Goal: Transaction & Acquisition: Download file/media

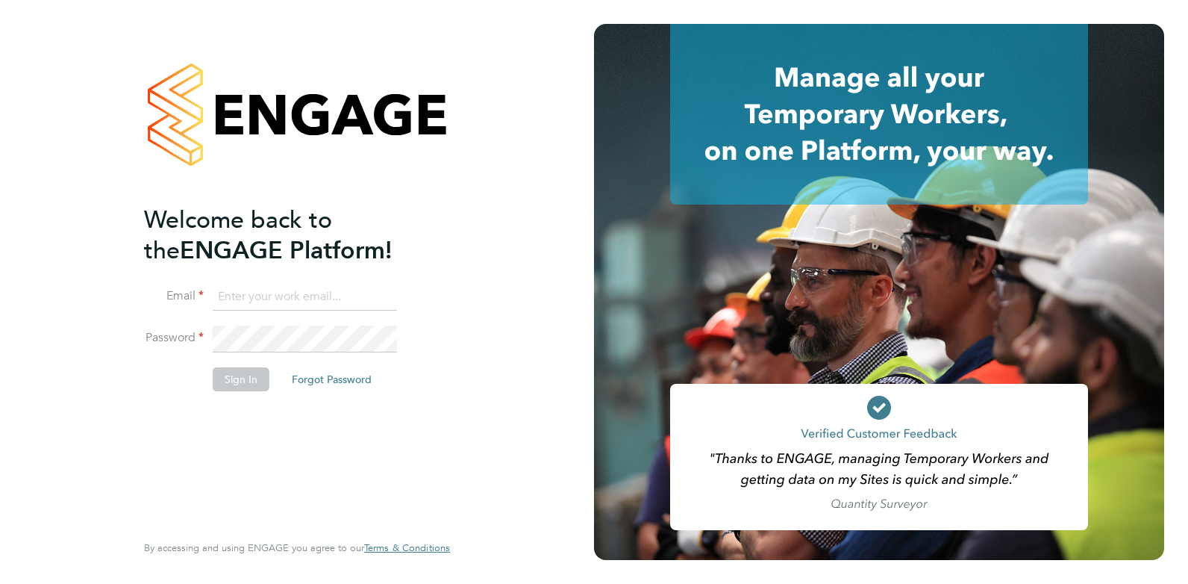
type input "[PERSON_NAME][EMAIL_ADDRESS][DOMAIN_NAME]"
click at [225, 387] on button "Sign In" at bounding box center [241, 379] width 57 height 24
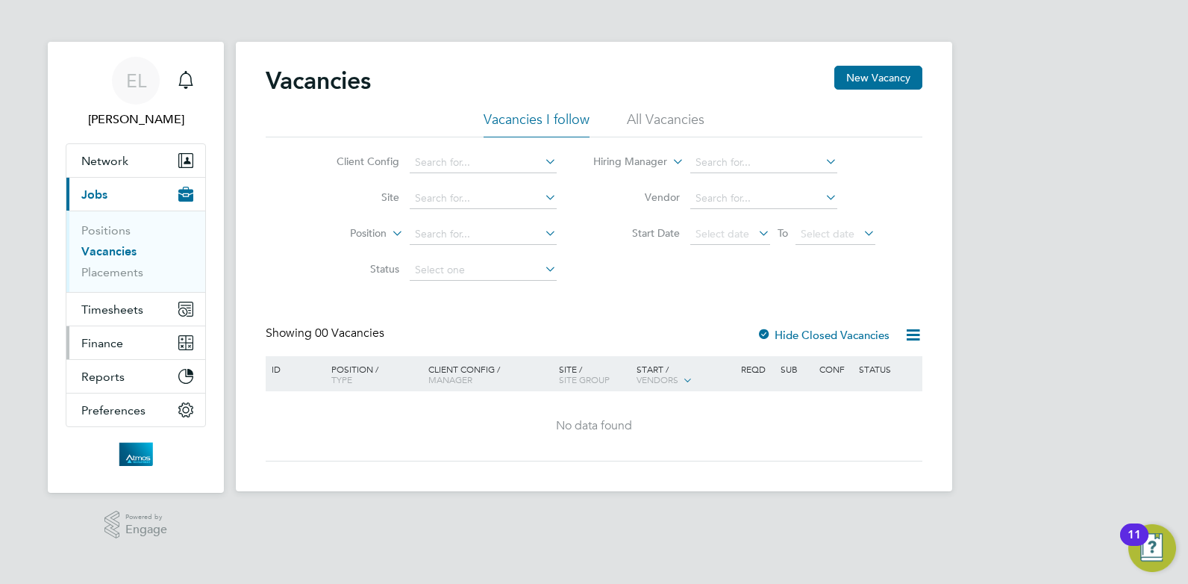
click at [117, 348] on span "Finance" at bounding box center [102, 343] width 42 height 14
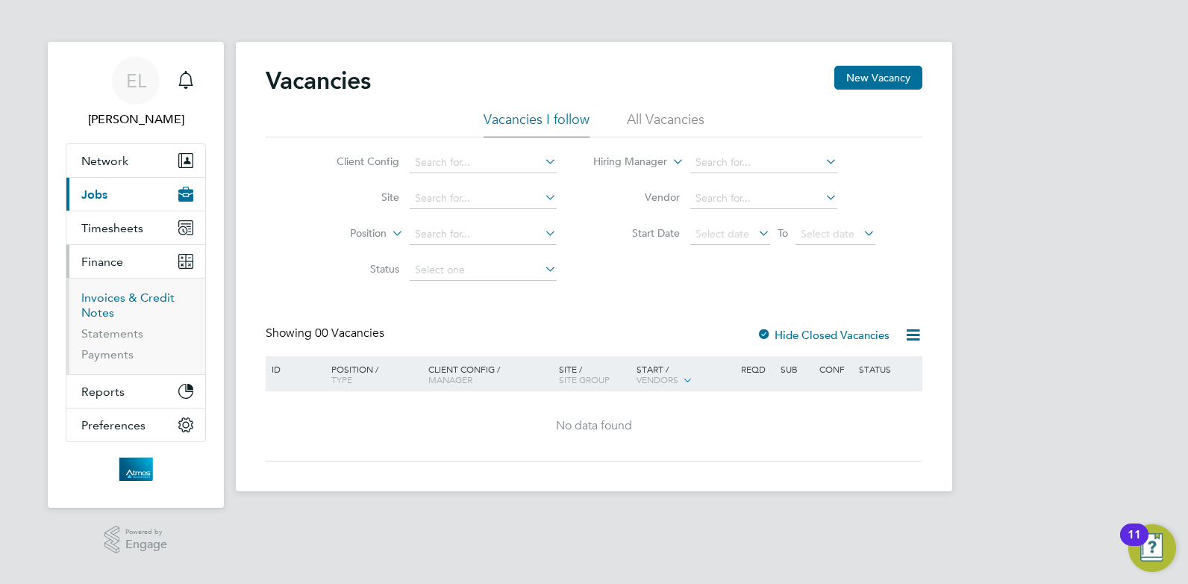
click at [116, 296] on link "Invoices & Credit Notes" at bounding box center [127, 304] width 93 height 29
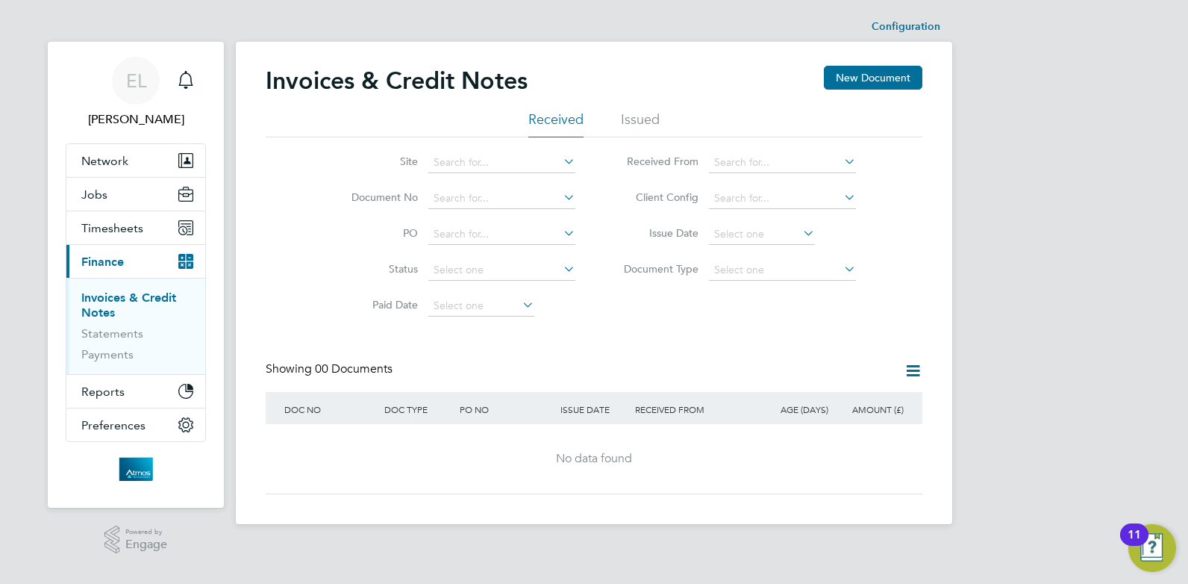
click at [630, 118] on li "Issued" at bounding box center [640, 123] width 39 height 27
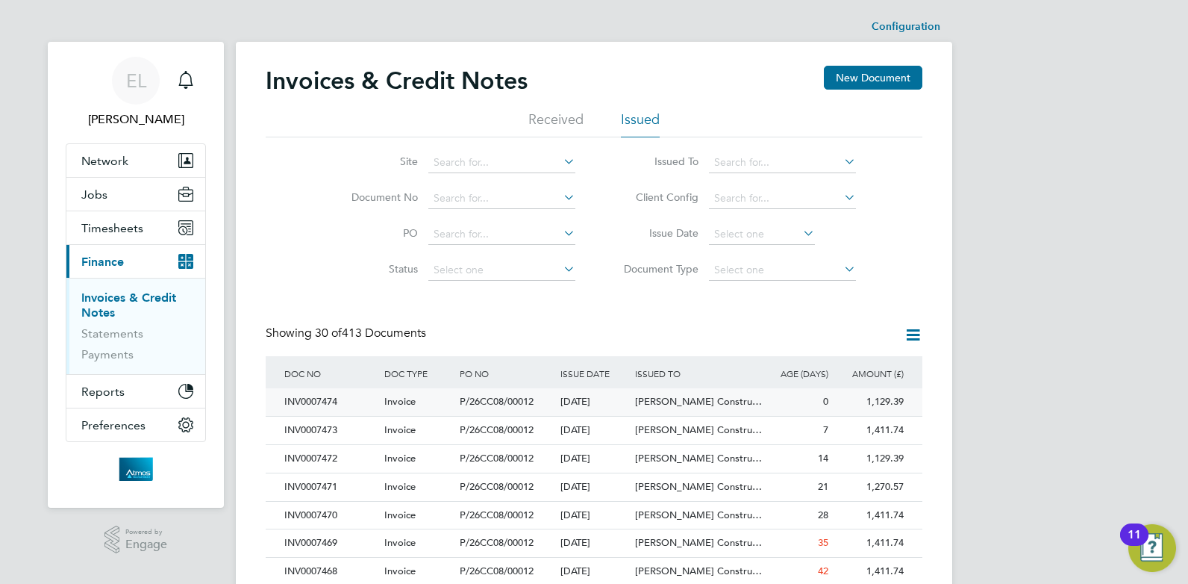
click at [320, 403] on div "INV0007474" at bounding box center [331, 402] width 100 height 28
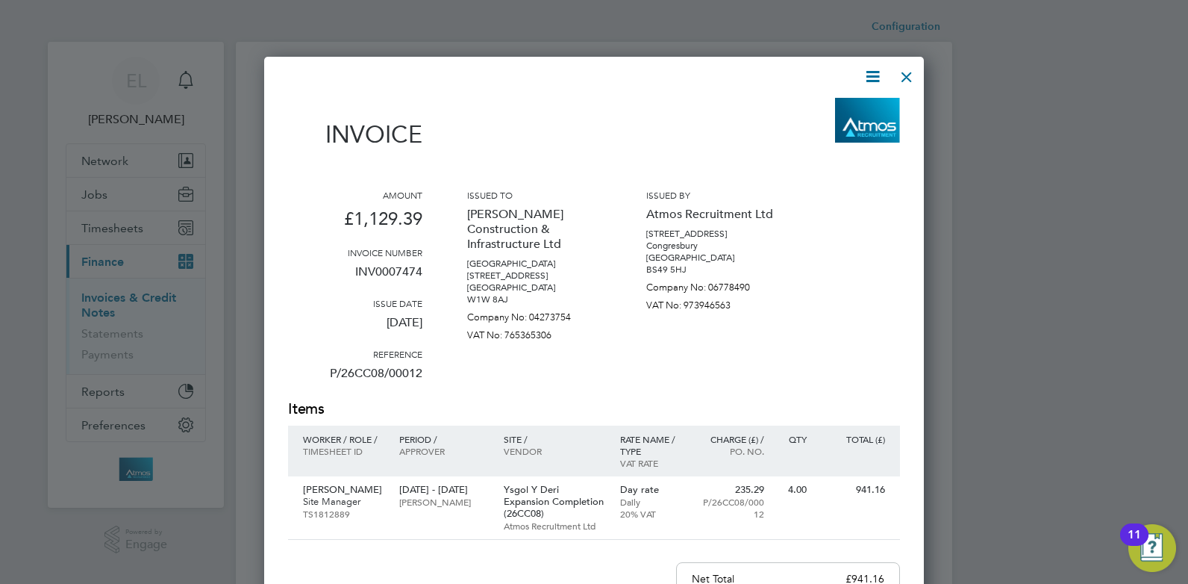
click at [876, 77] on icon at bounding box center [872, 76] width 19 height 19
click at [842, 112] on li "Download Invoice" at bounding box center [827, 111] width 103 height 21
